Goal: Task Accomplishment & Management: Manage account settings

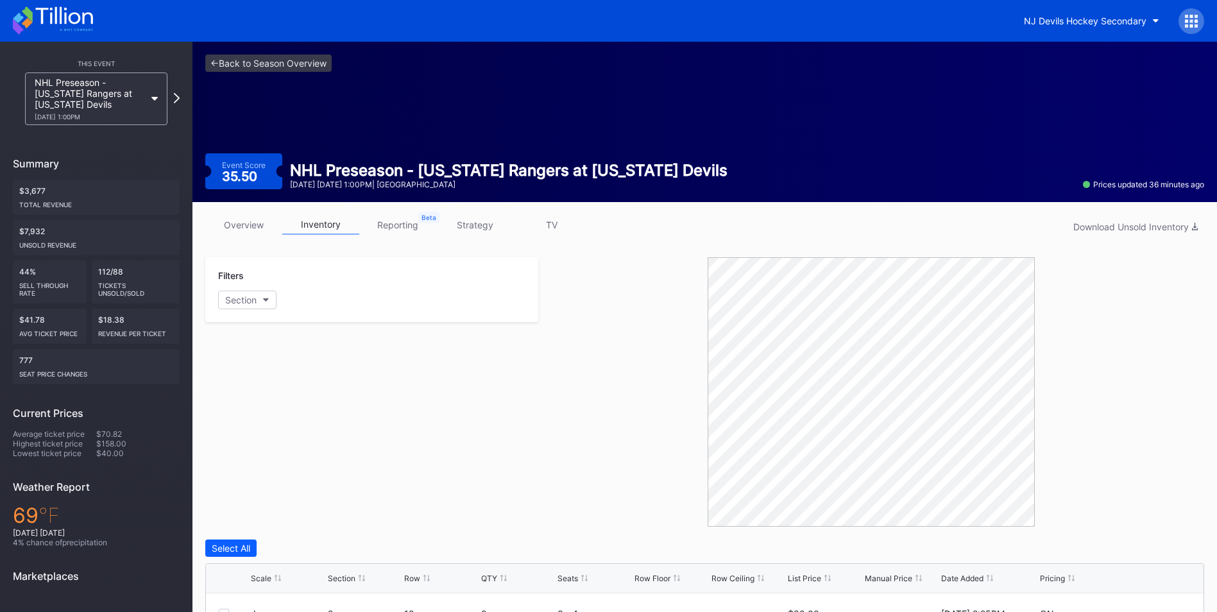
click at [455, 221] on link "strategy" at bounding box center [474, 225] width 77 height 20
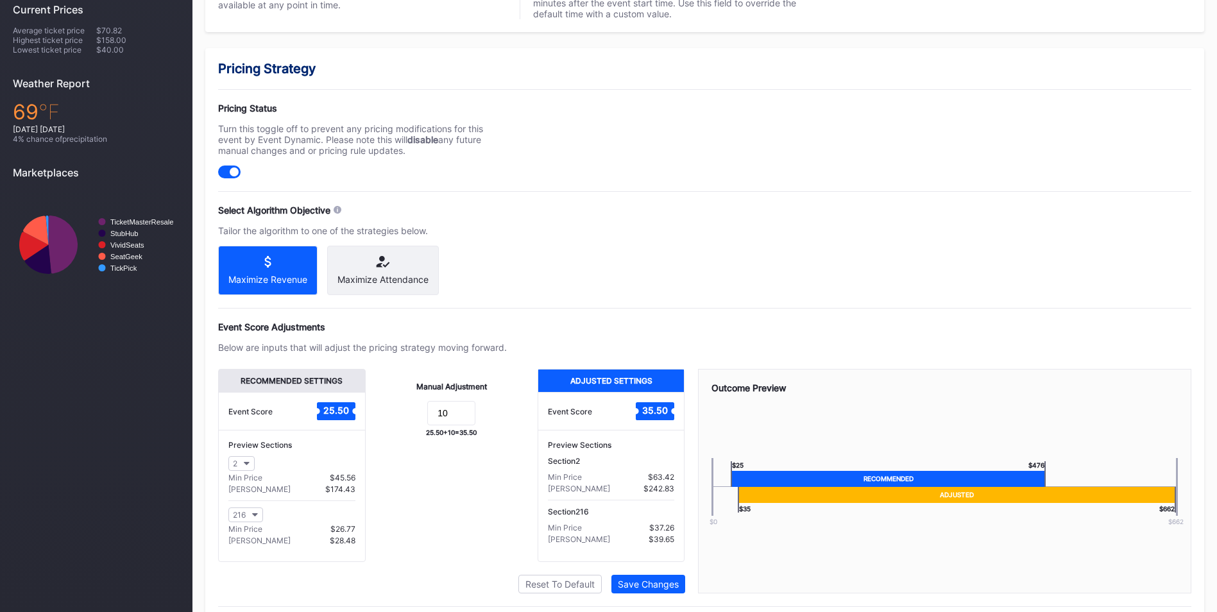
scroll to position [405, 0]
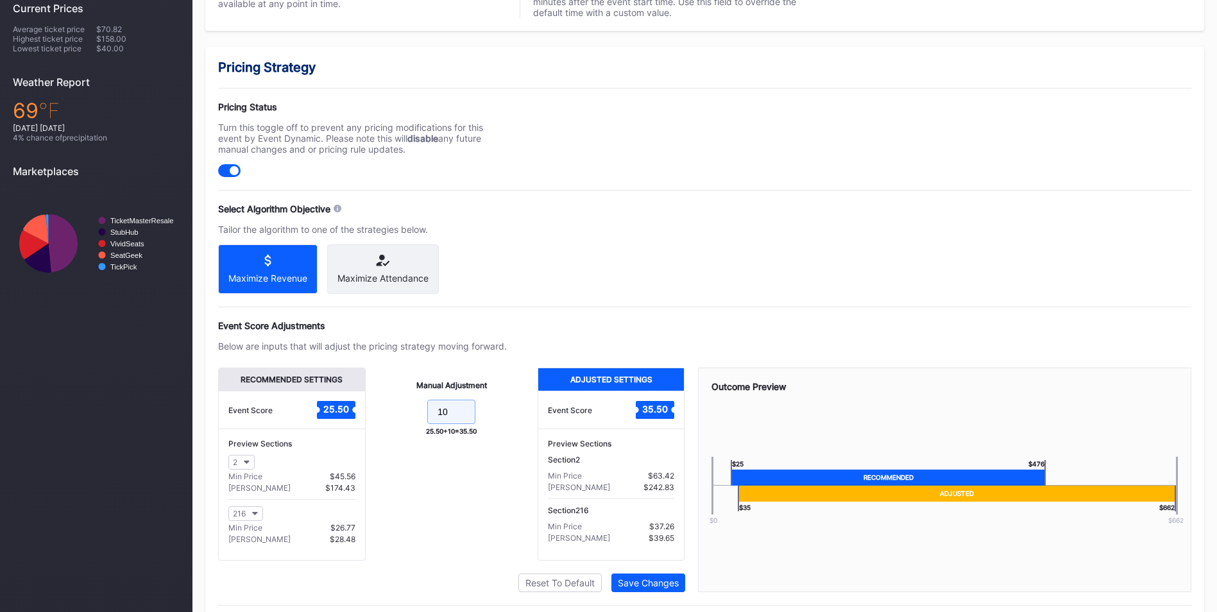
click at [453, 424] on input "10" at bounding box center [451, 412] width 48 height 24
type input "1"
type input "0"
click at [677, 588] on div "Save Changes" at bounding box center [648, 582] width 61 height 11
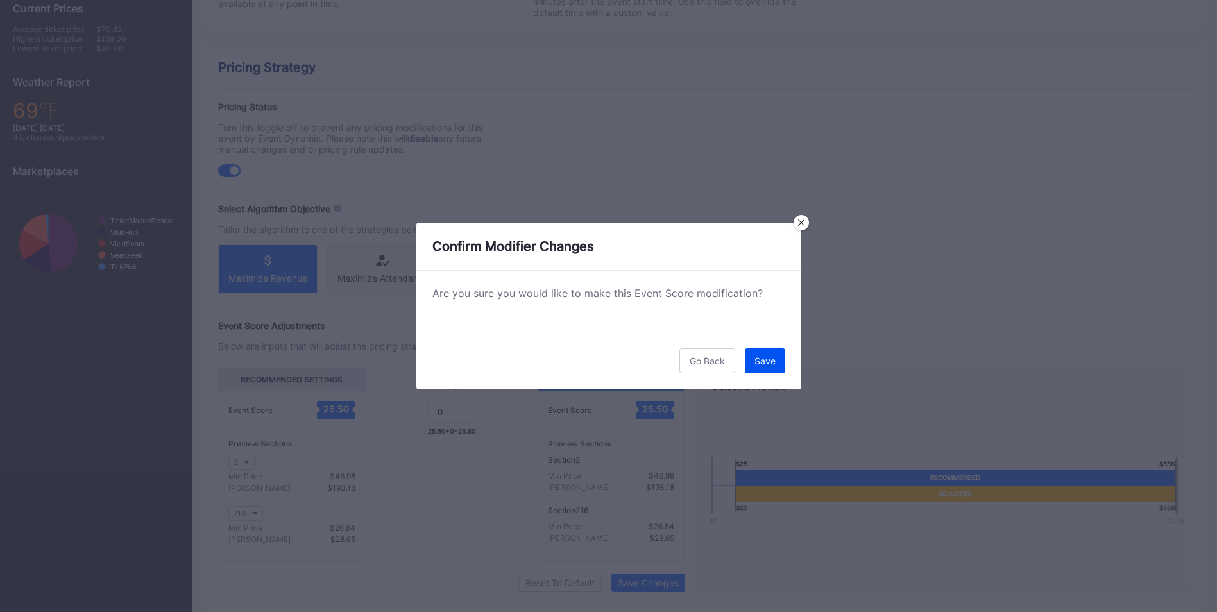
click at [767, 370] on button "Save" at bounding box center [765, 360] width 40 height 25
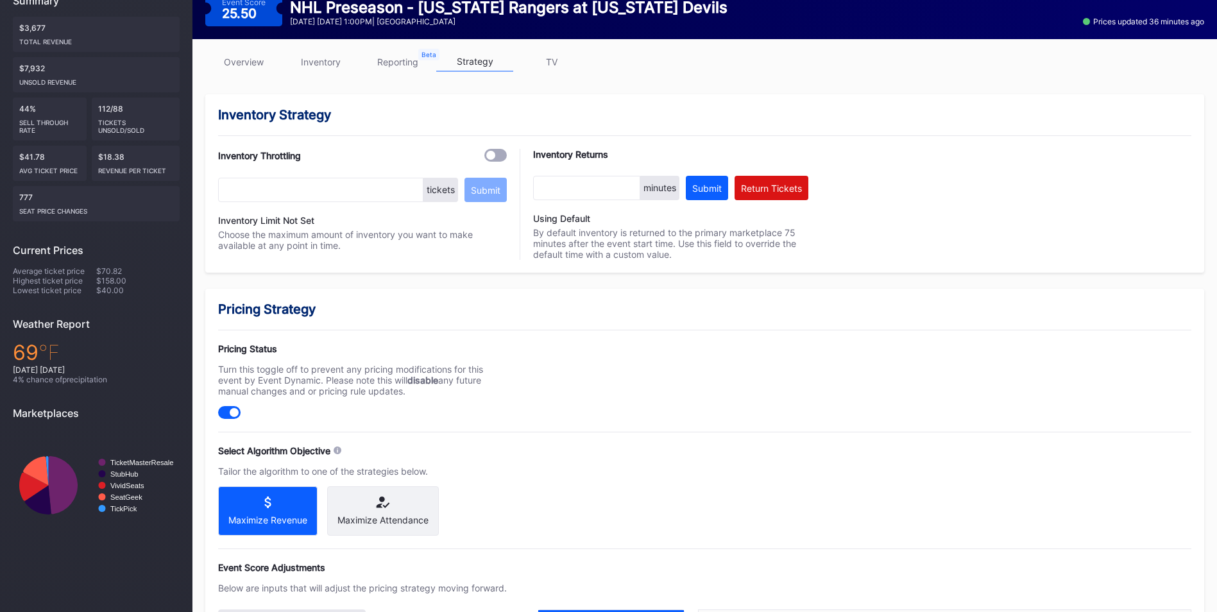
scroll to position [329, 0]
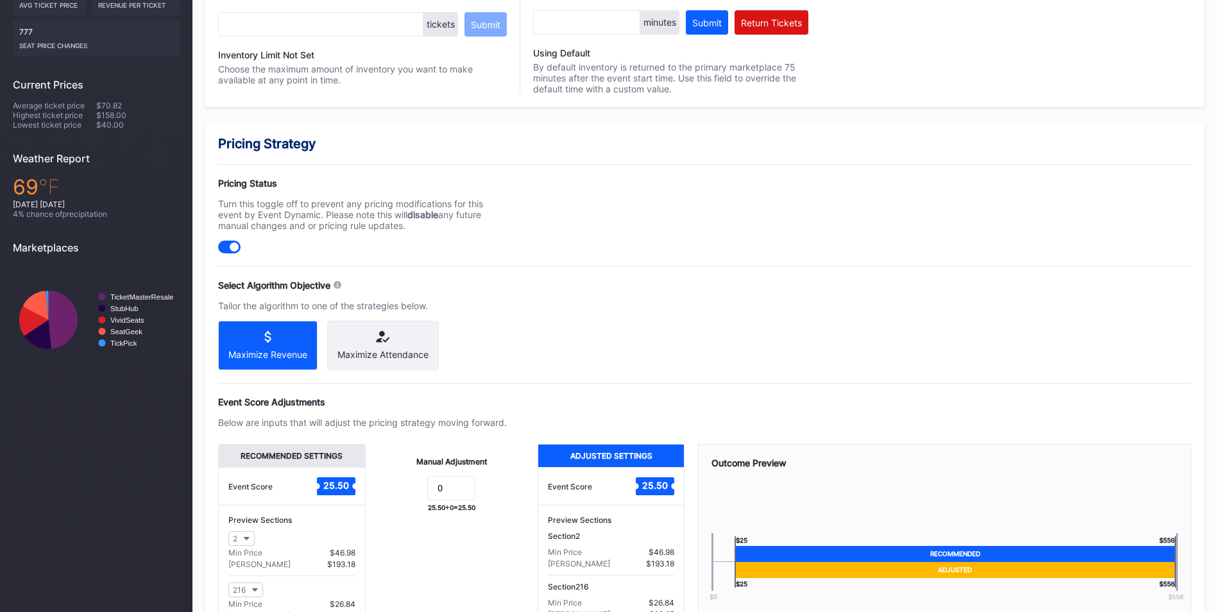
click at [449, 486] on div "Manual Adjustment 0 25.50 + 0 = 25.50" at bounding box center [452, 540] width 172 height 193
click at [450, 493] on input "0" at bounding box center [451, 488] width 48 height 24
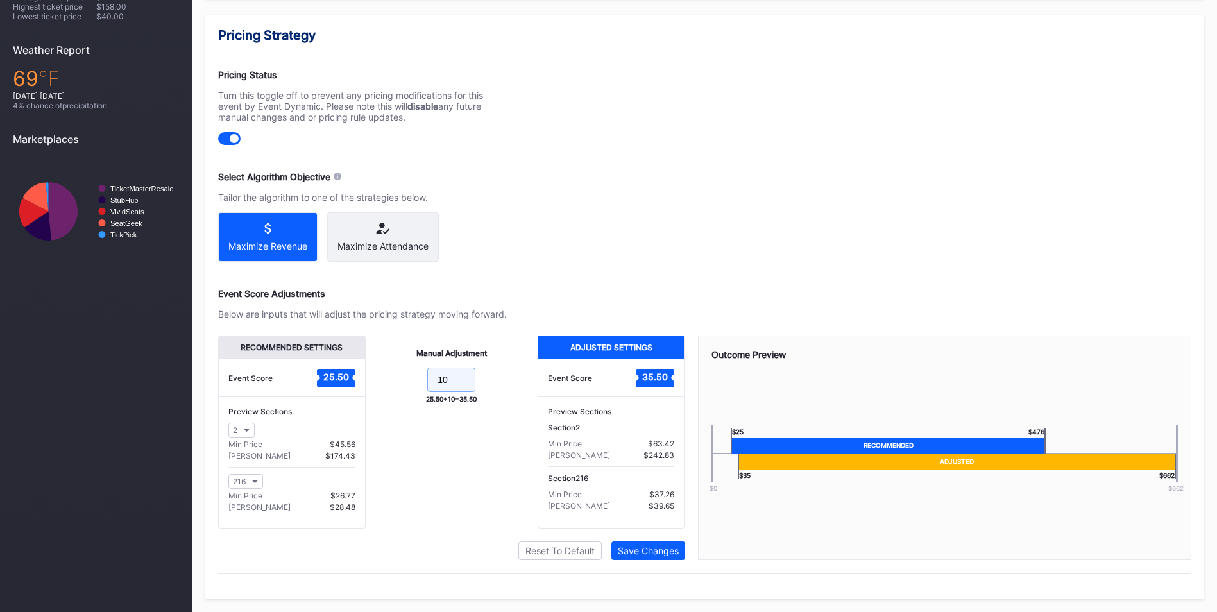
type input "10"
click at [643, 530] on div "Recommended Settings Event Score 25.50 Preview Sections 2 Min Price $45.56 Max …" at bounding box center [451, 448] width 467 height 225
click at [644, 545] on button "Save Changes" at bounding box center [648, 551] width 74 height 19
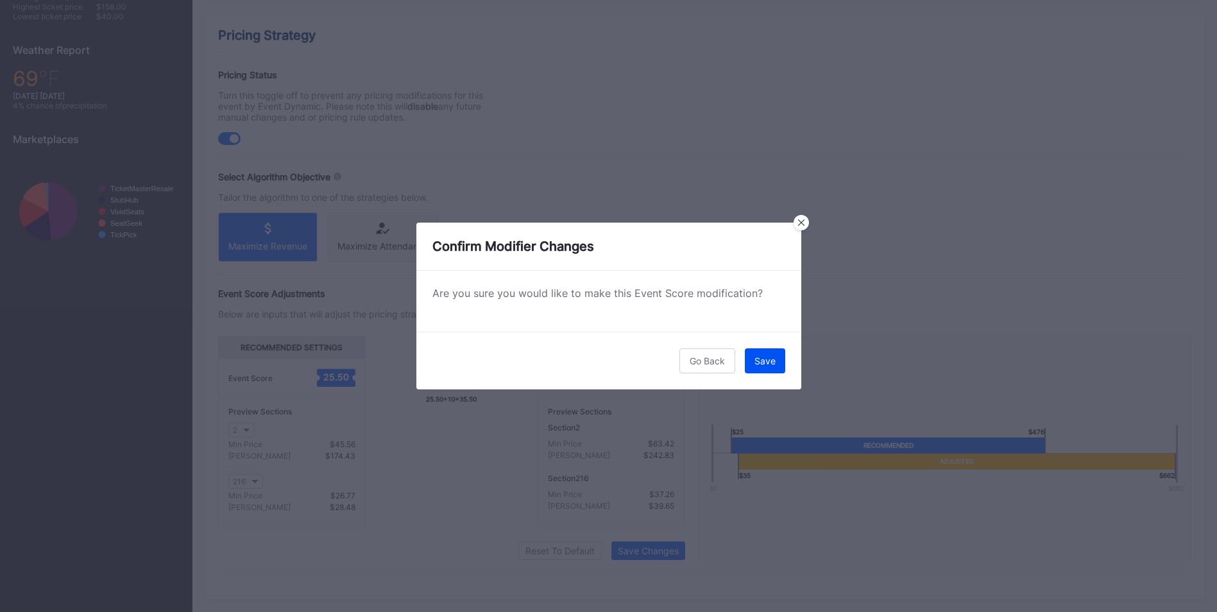
click at [769, 361] on div "Save" at bounding box center [765, 360] width 21 height 11
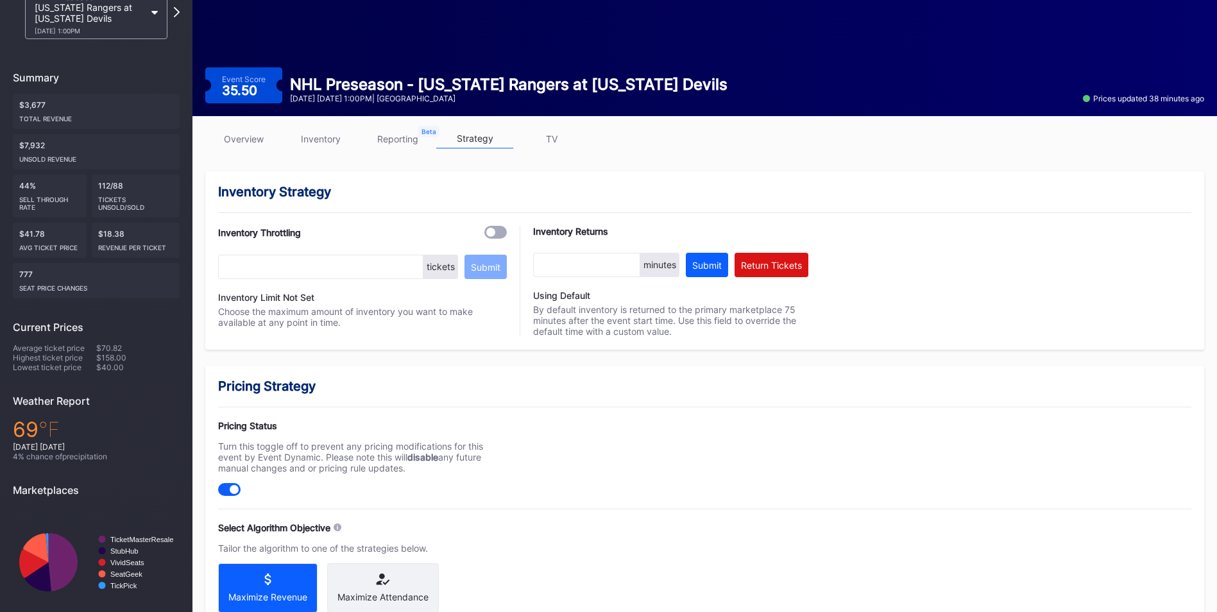
scroll to position [28, 0]
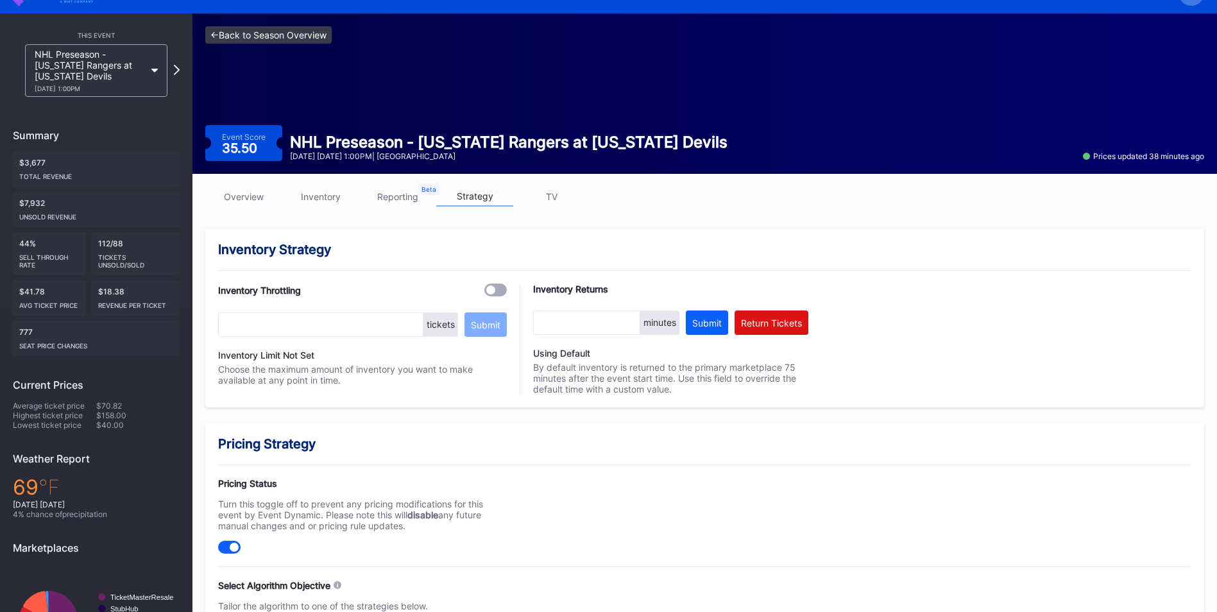
click at [269, 30] on link "<- Back to Season Overview" at bounding box center [268, 34] width 126 height 17
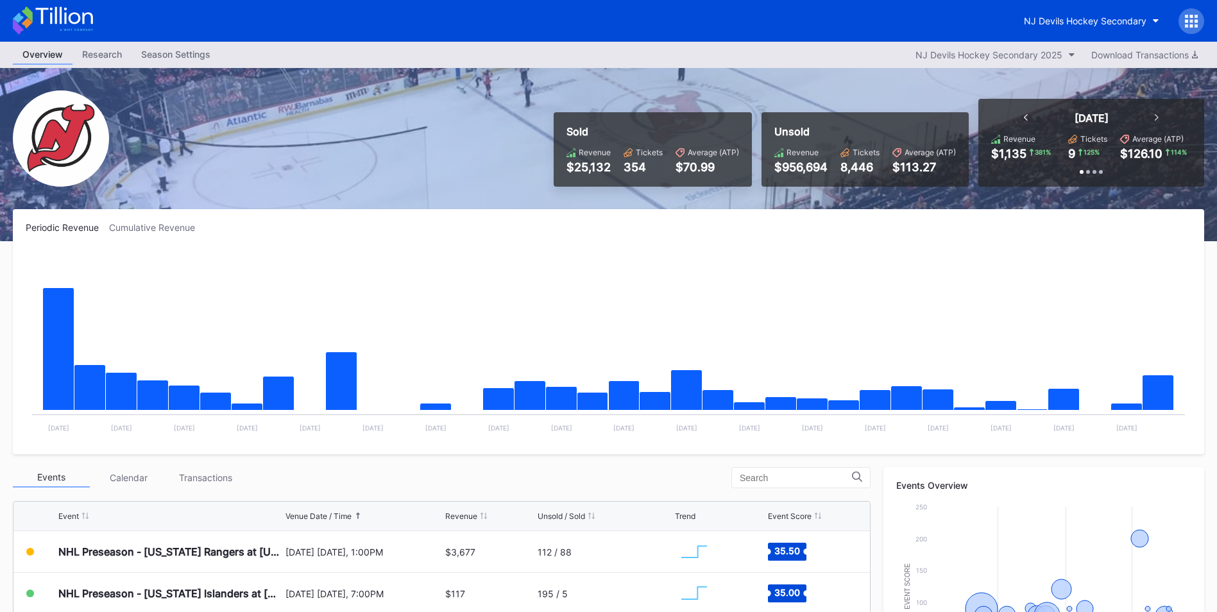
scroll to position [139, 0]
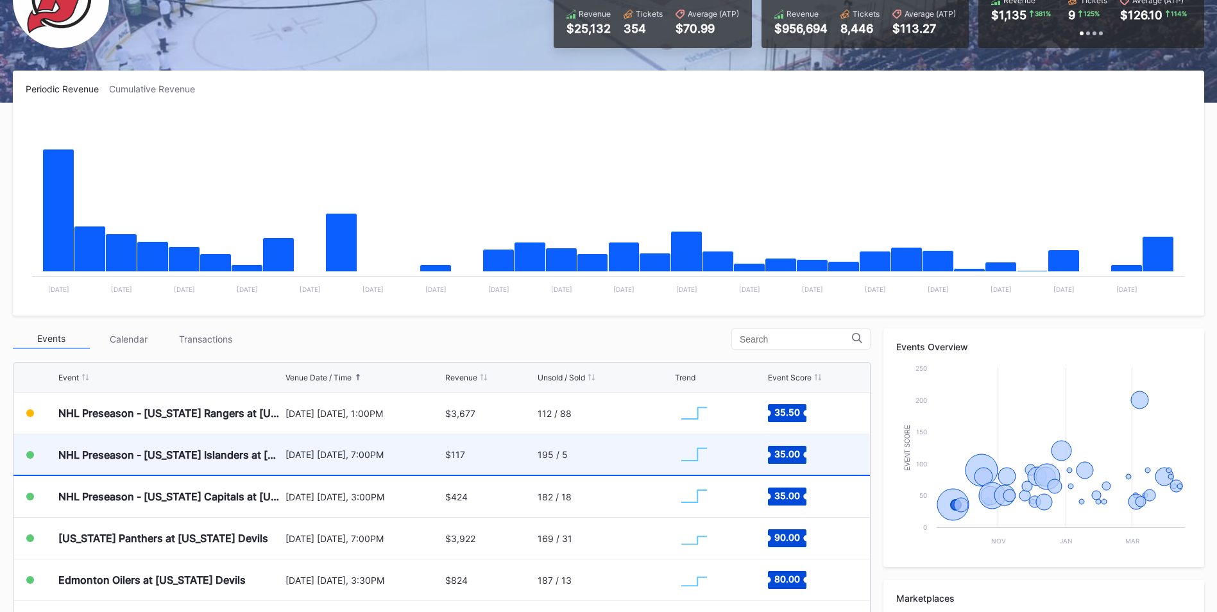
click at [601, 456] on div "195 / 5" at bounding box center [605, 454] width 134 height 40
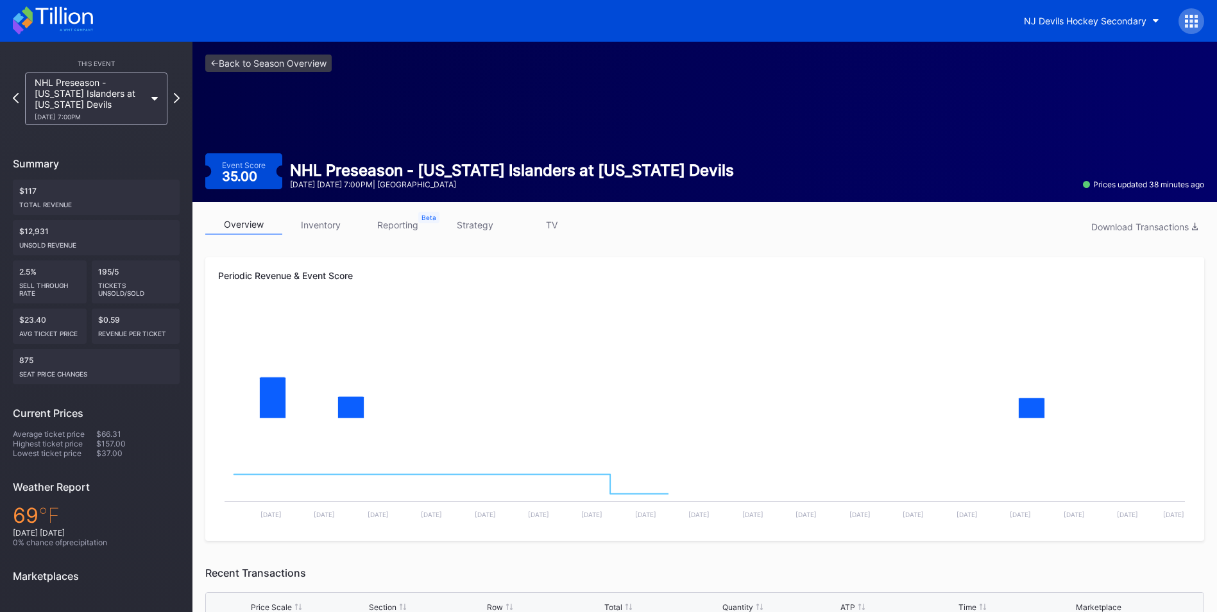
click at [473, 234] on link "strategy" at bounding box center [474, 225] width 77 height 20
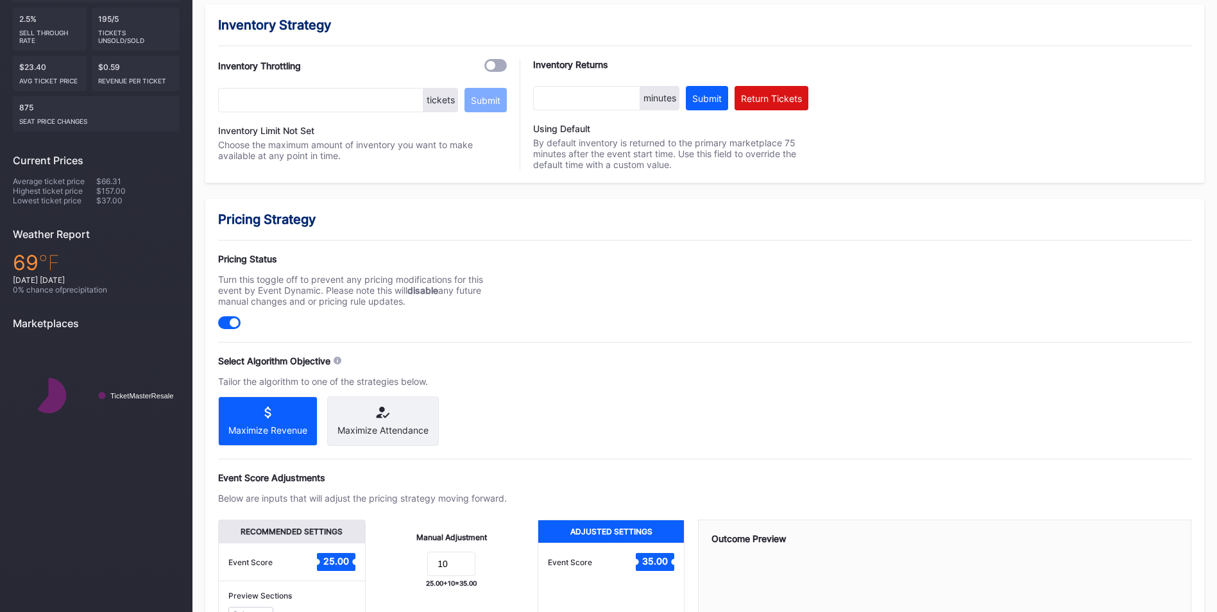
scroll to position [255, 0]
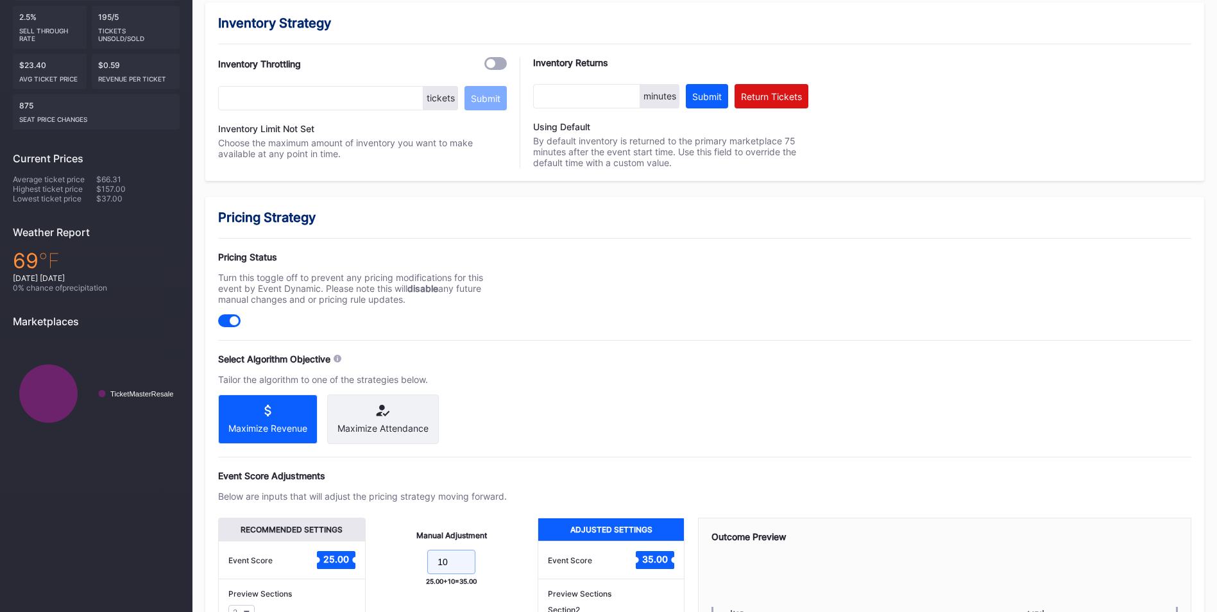
click at [461, 574] on input "10" at bounding box center [451, 562] width 48 height 24
type input "1"
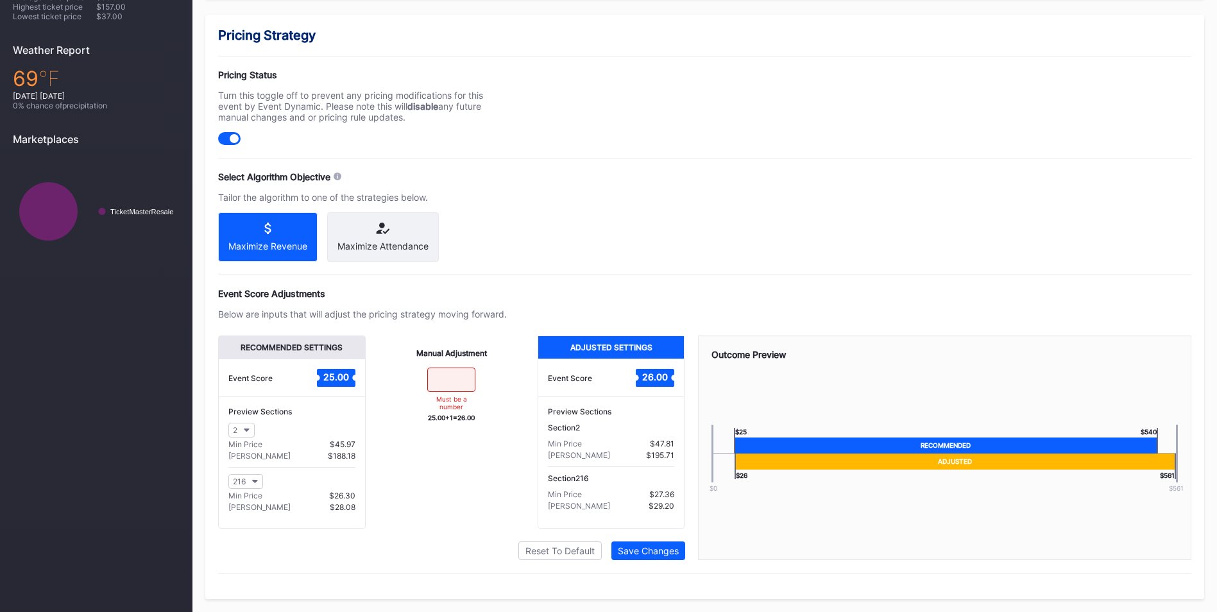
type input "0"
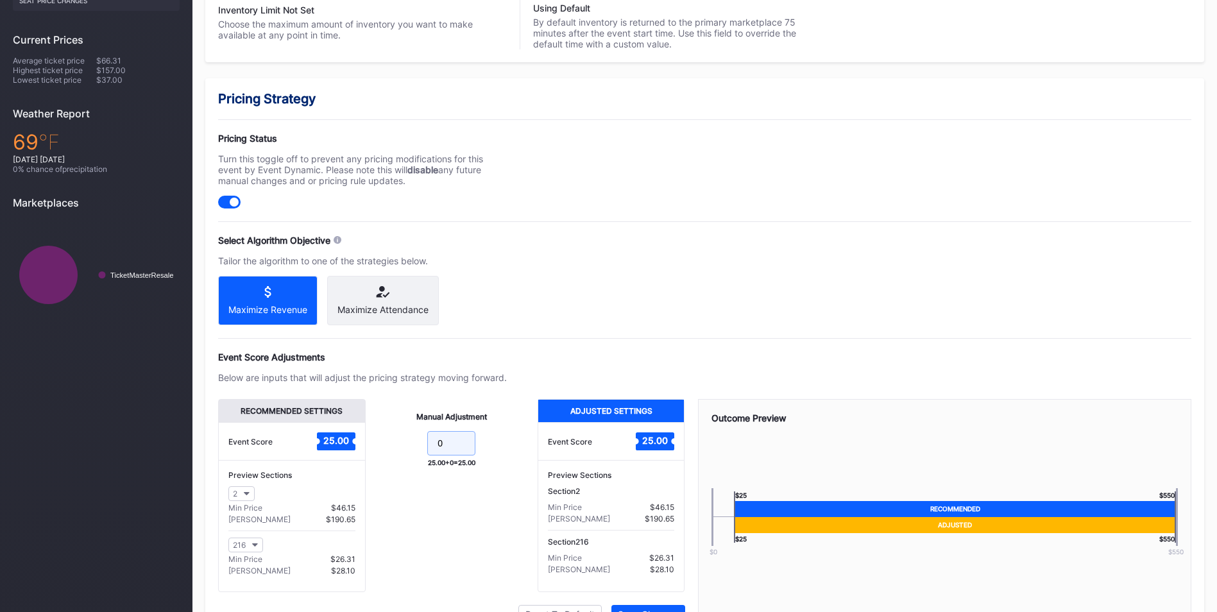
scroll to position [448, 0]
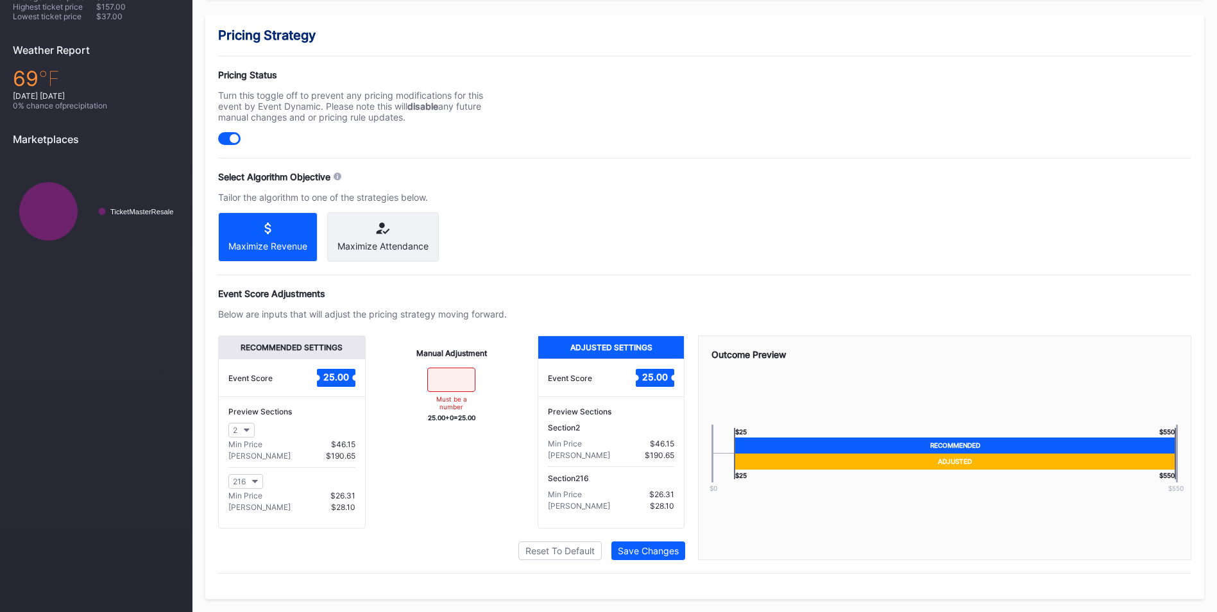
click at [479, 569] on div "Pricing Strategy Pricing Status Turn this toggle off to prevent any pricing mod…" at bounding box center [704, 307] width 999 height 585
click at [453, 378] on input at bounding box center [451, 380] width 48 height 24
type input "5"
click at [659, 558] on button "Save Changes" at bounding box center [648, 551] width 74 height 19
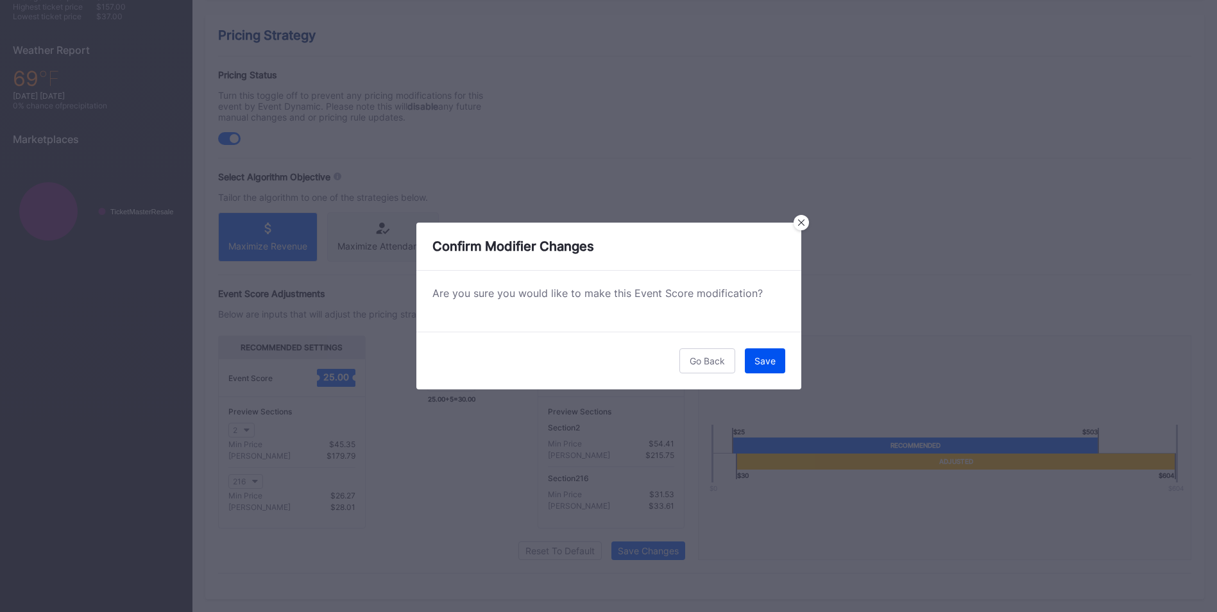
click at [765, 366] on button "Save" at bounding box center [765, 360] width 40 height 25
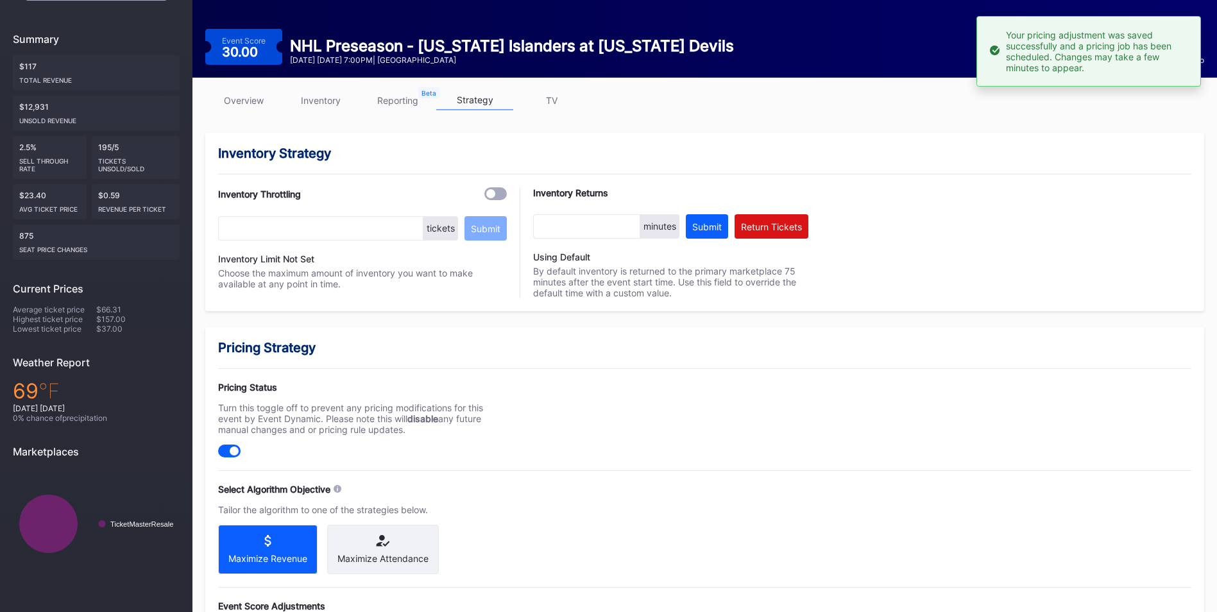
scroll to position [0, 0]
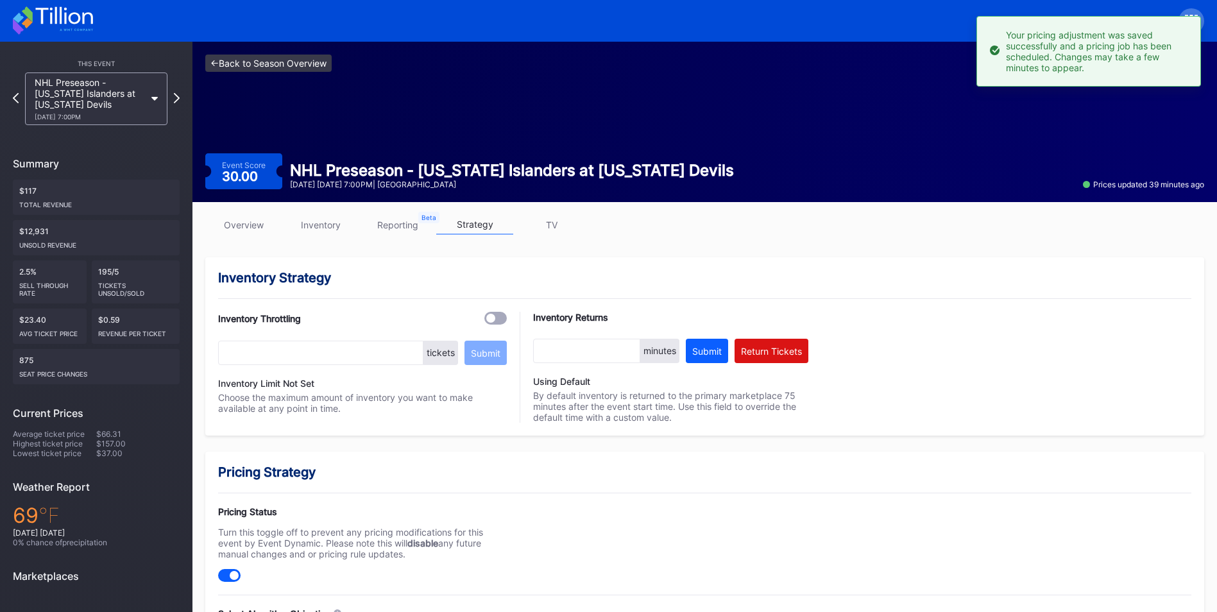
click at [315, 71] on link "<- Back to Season Overview" at bounding box center [268, 63] width 126 height 17
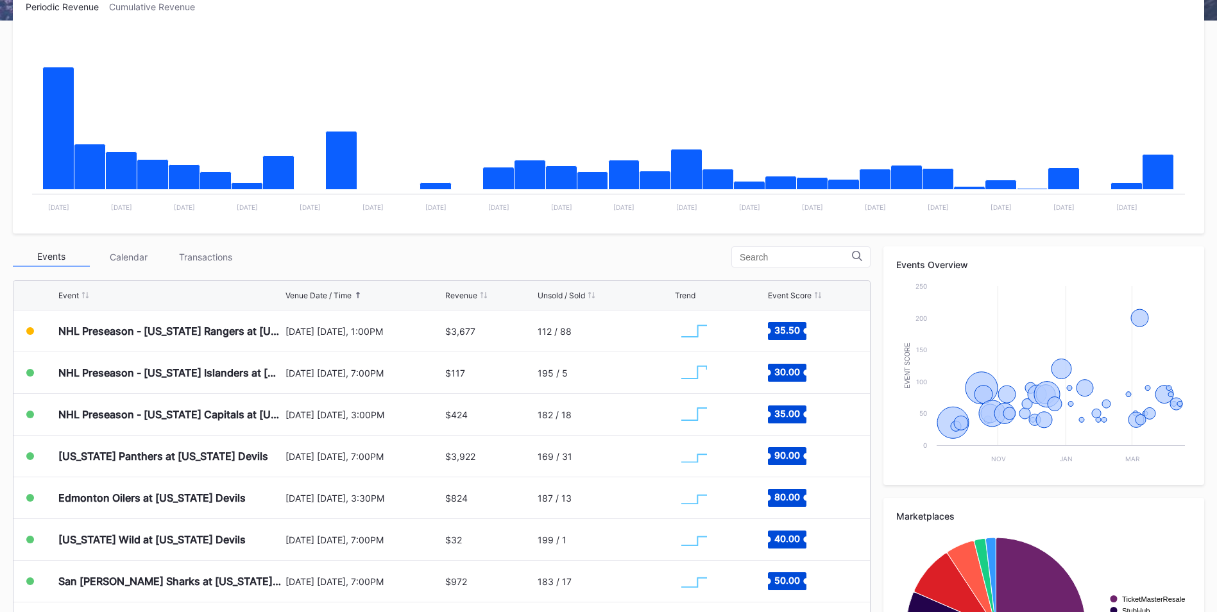
scroll to position [224, 0]
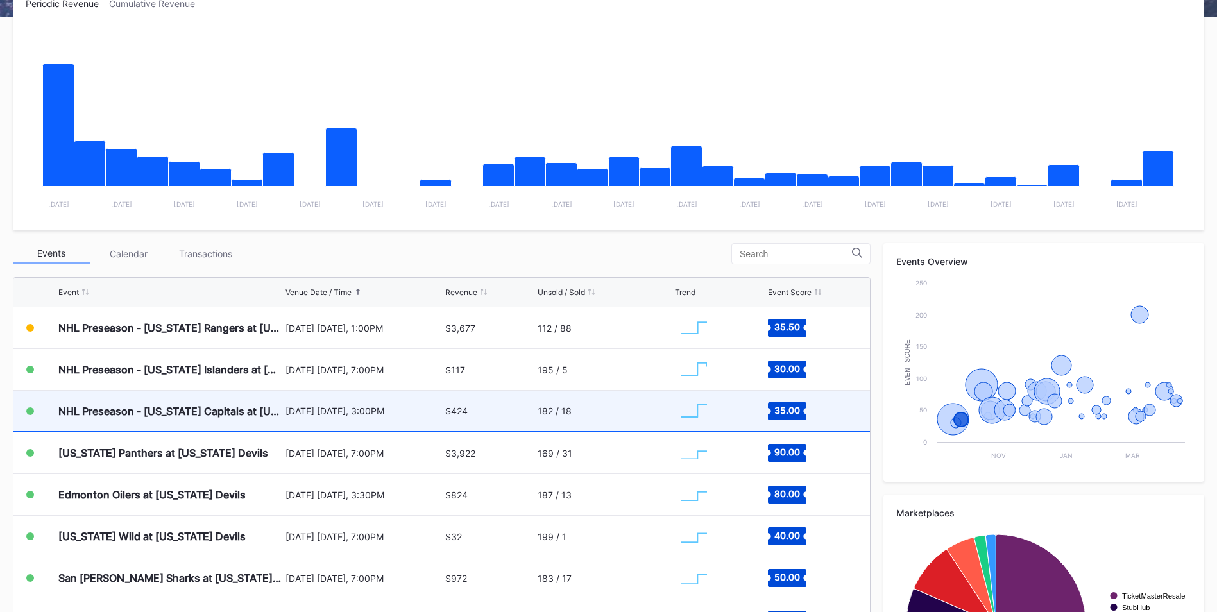
click at [455, 427] on div "$424" at bounding box center [489, 411] width 89 height 40
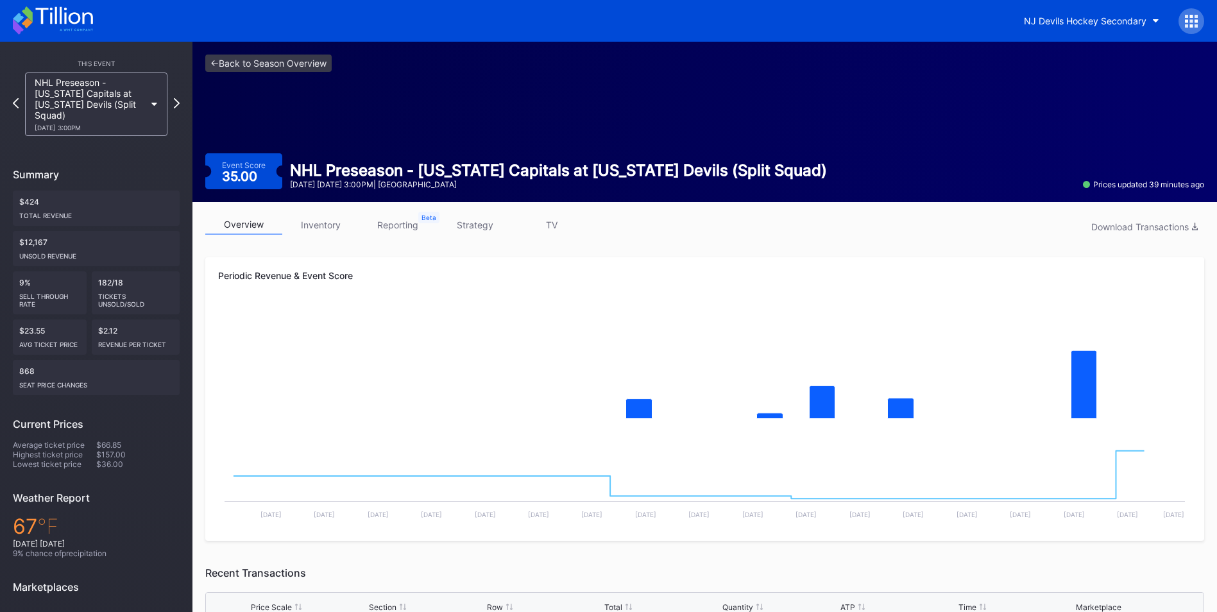
click at [481, 235] on div "overview inventory reporting strategy TV Download Transactions" at bounding box center [704, 228] width 999 height 26
click at [481, 232] on link "strategy" at bounding box center [474, 225] width 77 height 20
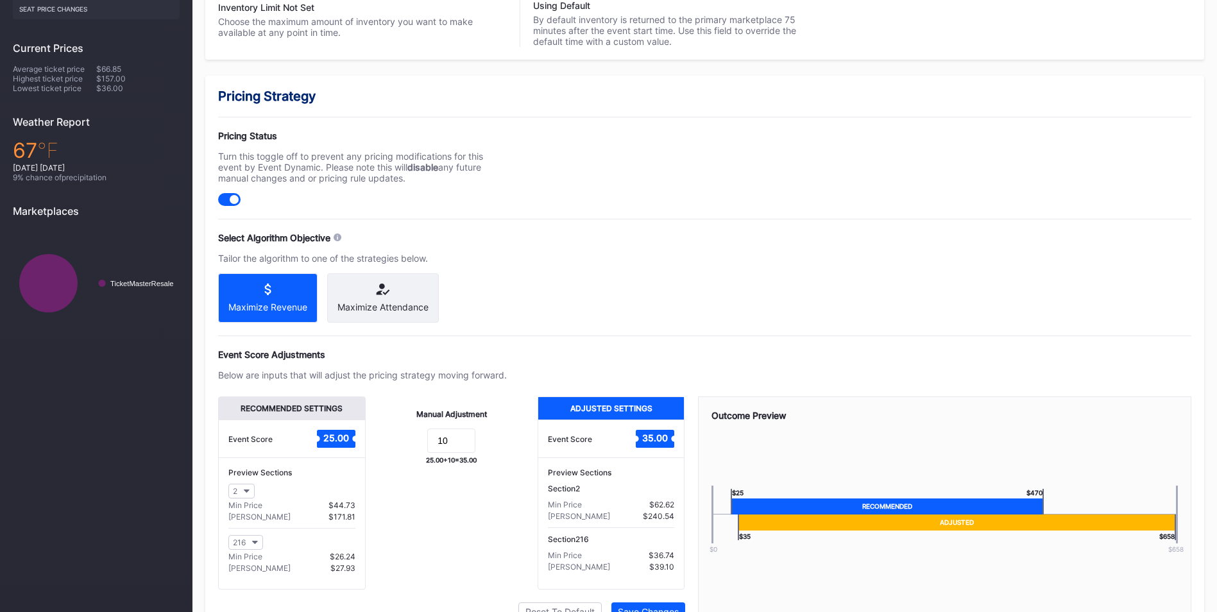
scroll to position [377, 0]
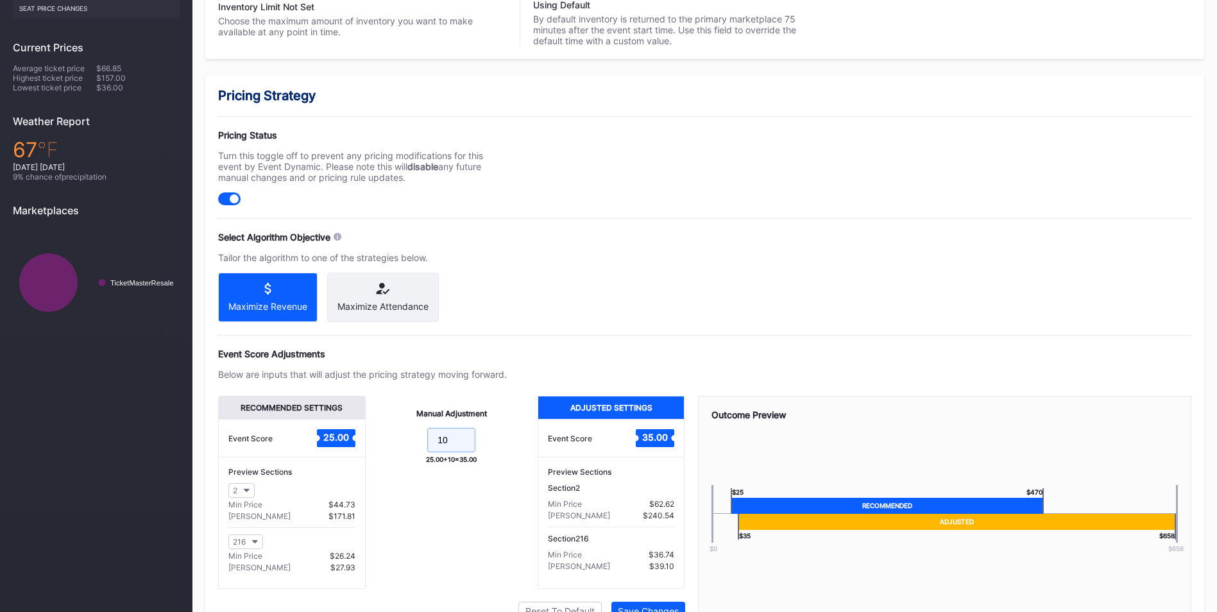
click at [450, 451] on input "10" at bounding box center [451, 440] width 48 height 24
type input "1"
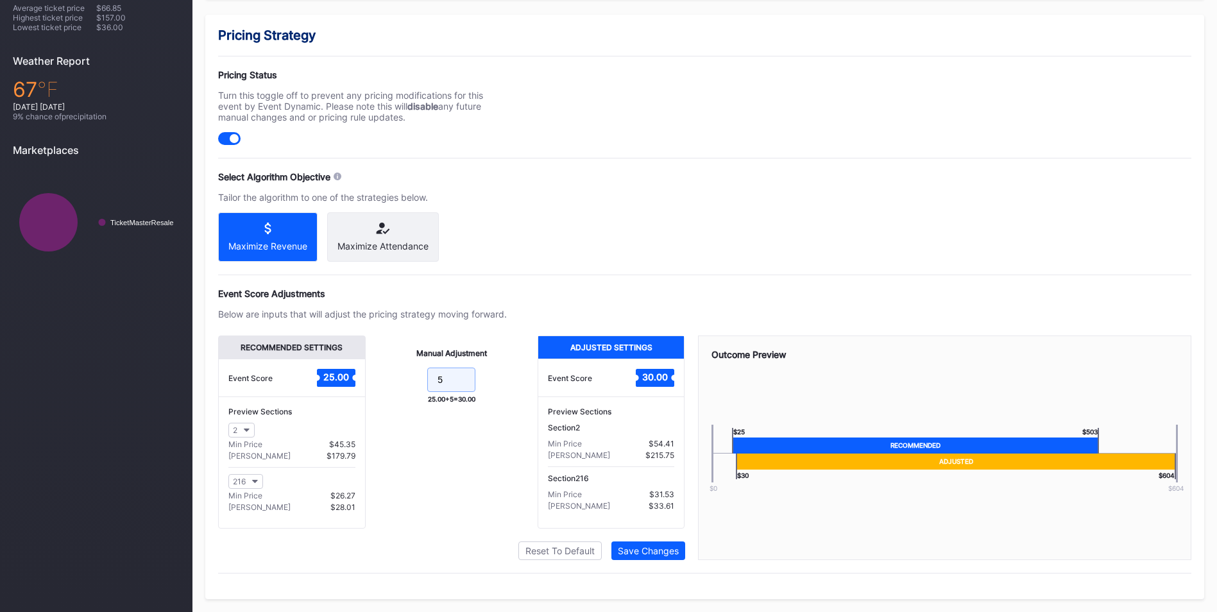
type input "5"
click at [635, 560] on div "Pricing Strategy Pricing Status Turn this toggle off to prevent any pricing mod…" at bounding box center [704, 307] width 999 height 585
click at [633, 543] on button "Save Changes" at bounding box center [648, 551] width 74 height 19
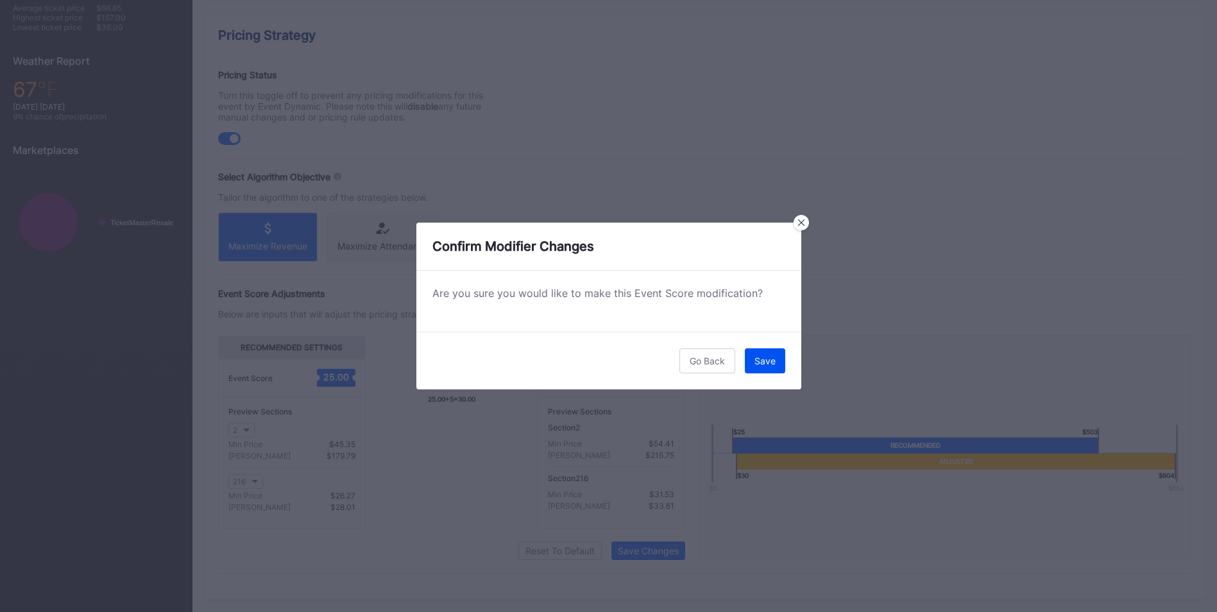
click at [756, 363] on div "Save" at bounding box center [765, 360] width 21 height 11
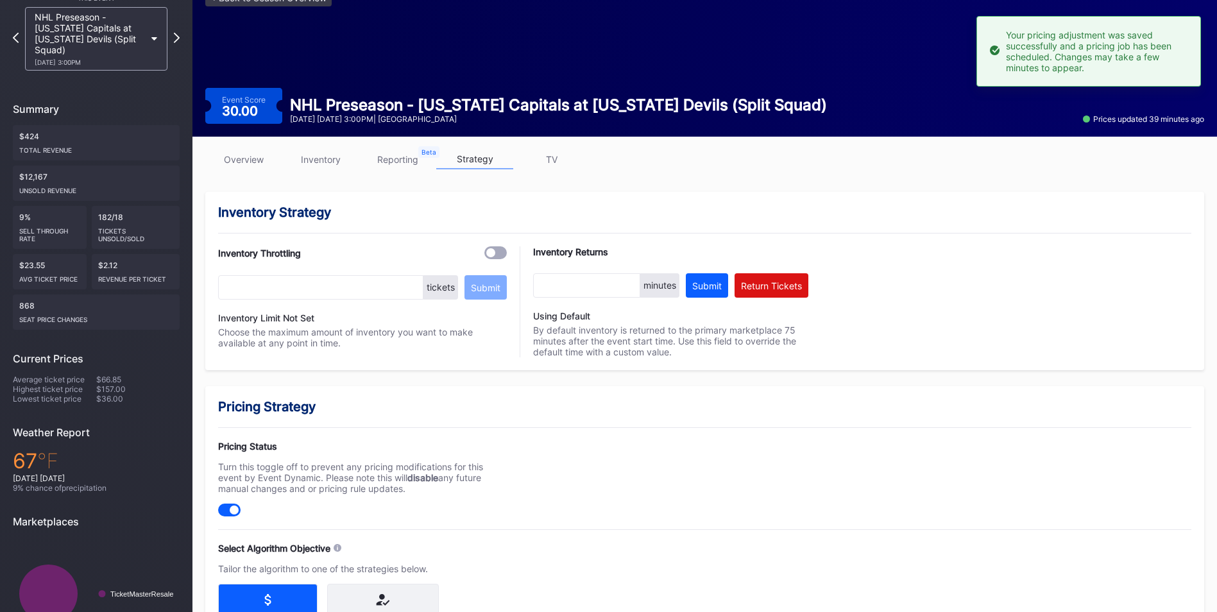
scroll to position [0, 0]
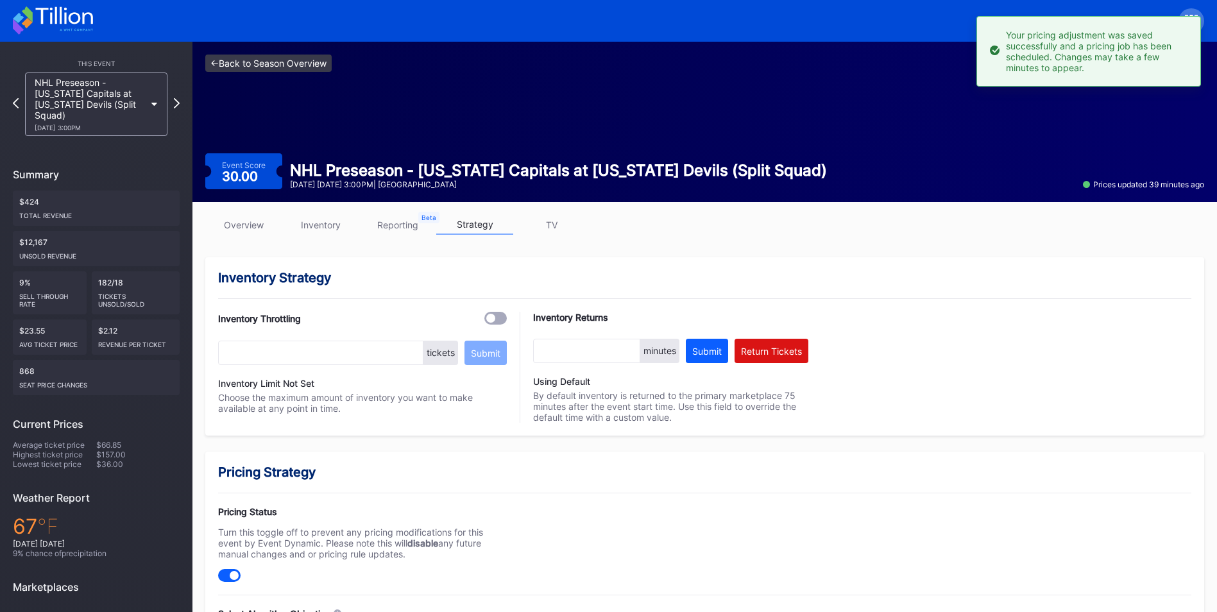
click at [283, 60] on link "<- Back to Season Overview" at bounding box center [268, 63] width 126 height 17
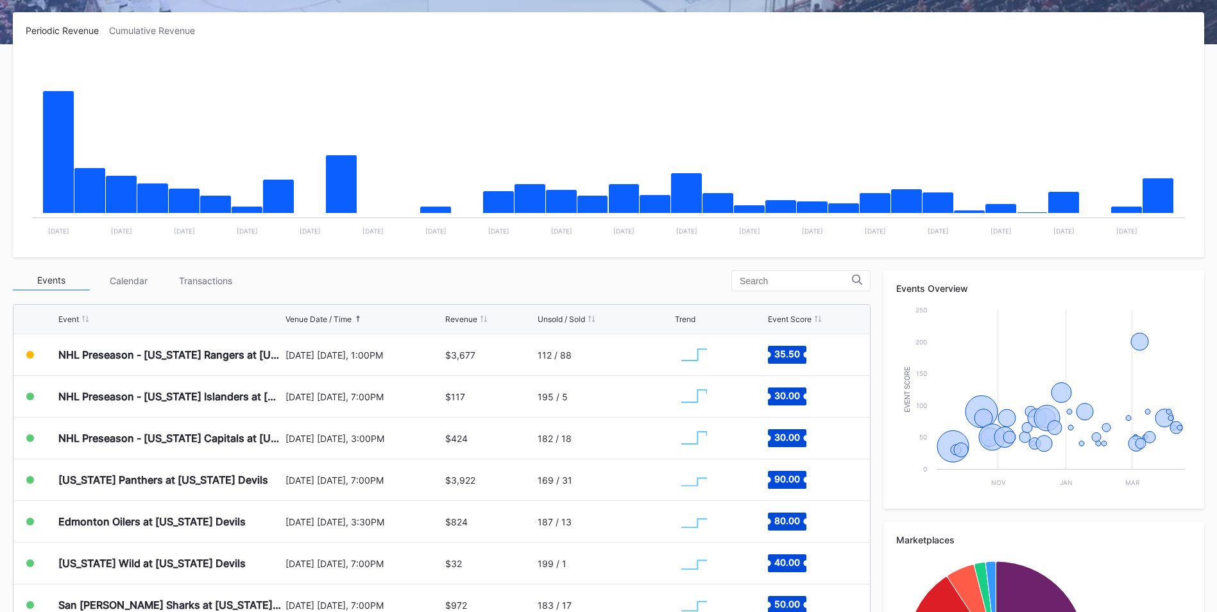
scroll to position [198, 0]
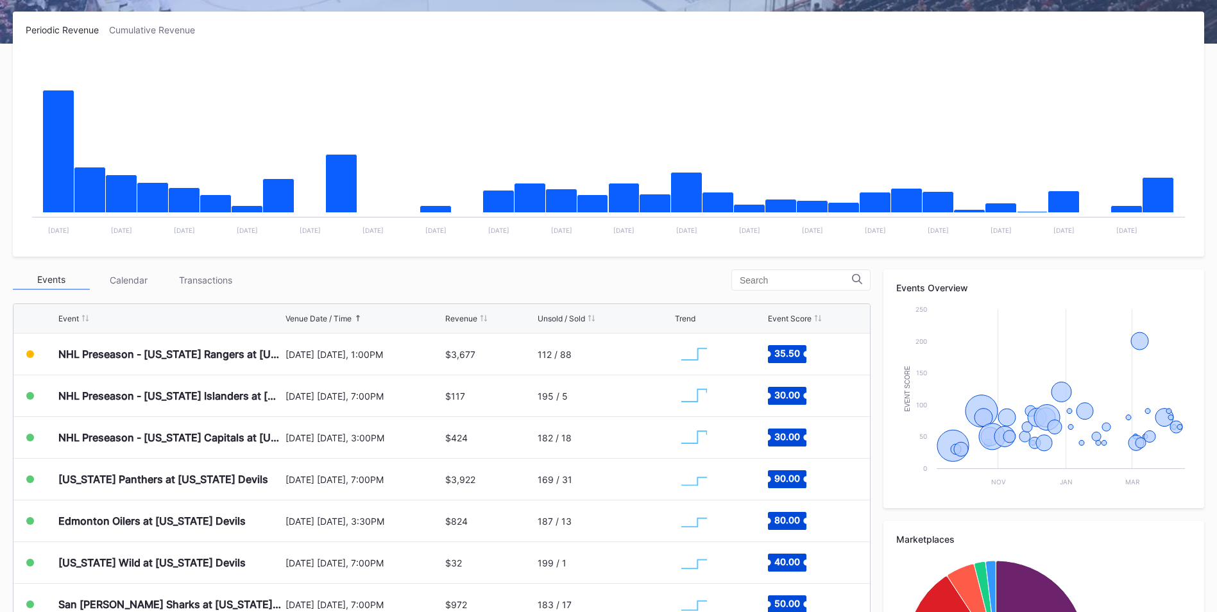
click at [219, 282] on div "Transactions" at bounding box center [205, 280] width 77 height 20
